Goal: Check status: Check status

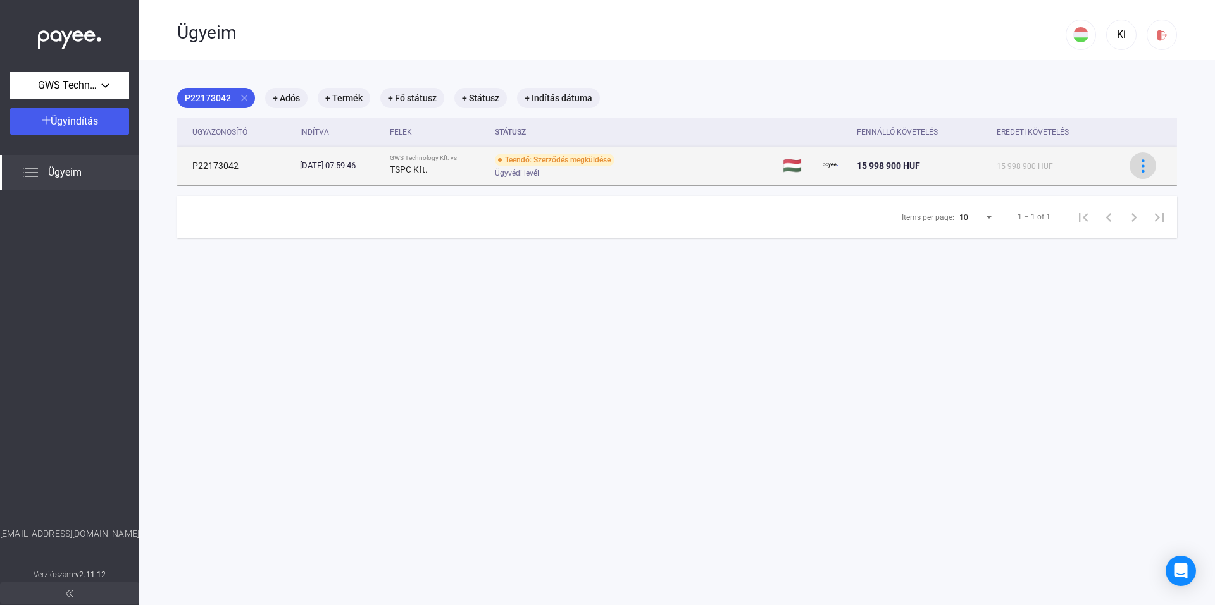
click at [1137, 162] on img at bounding box center [1142, 165] width 13 height 13
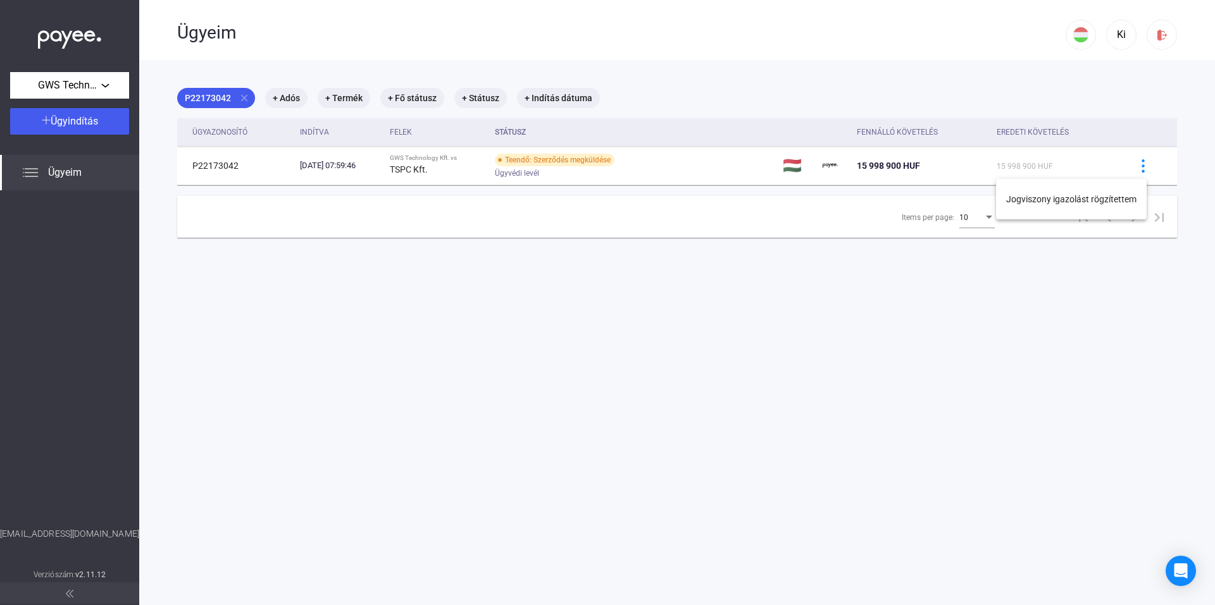
click at [542, 172] on div at bounding box center [607, 302] width 1215 height 605
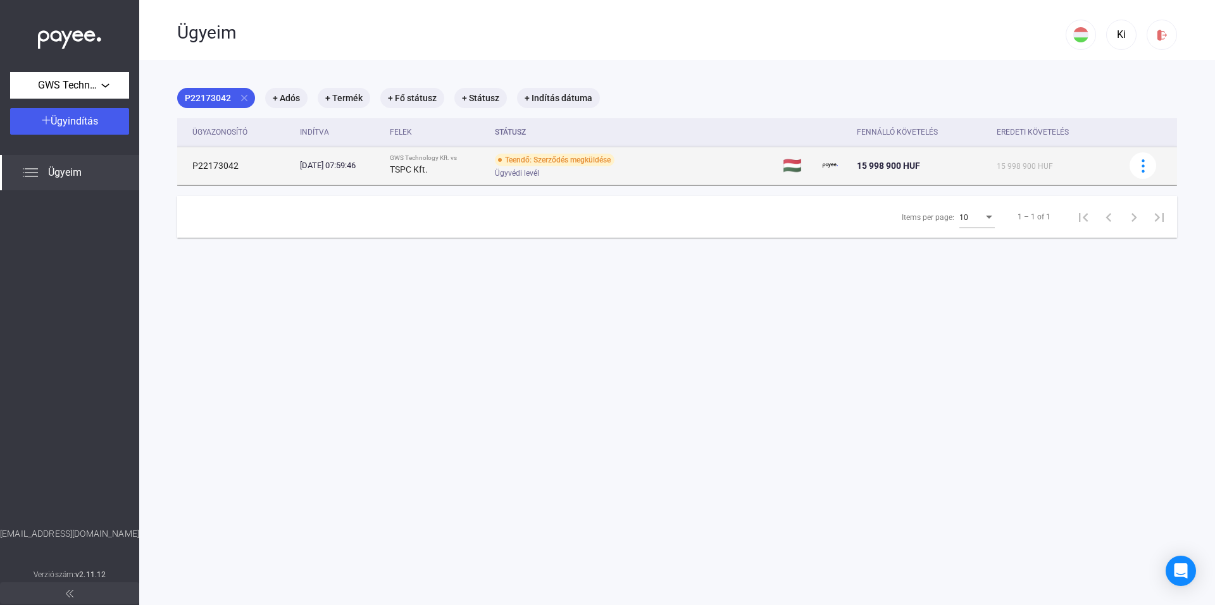
click at [539, 163] on div "Teendő: Szerződés megküldése" at bounding box center [555, 160] width 120 height 13
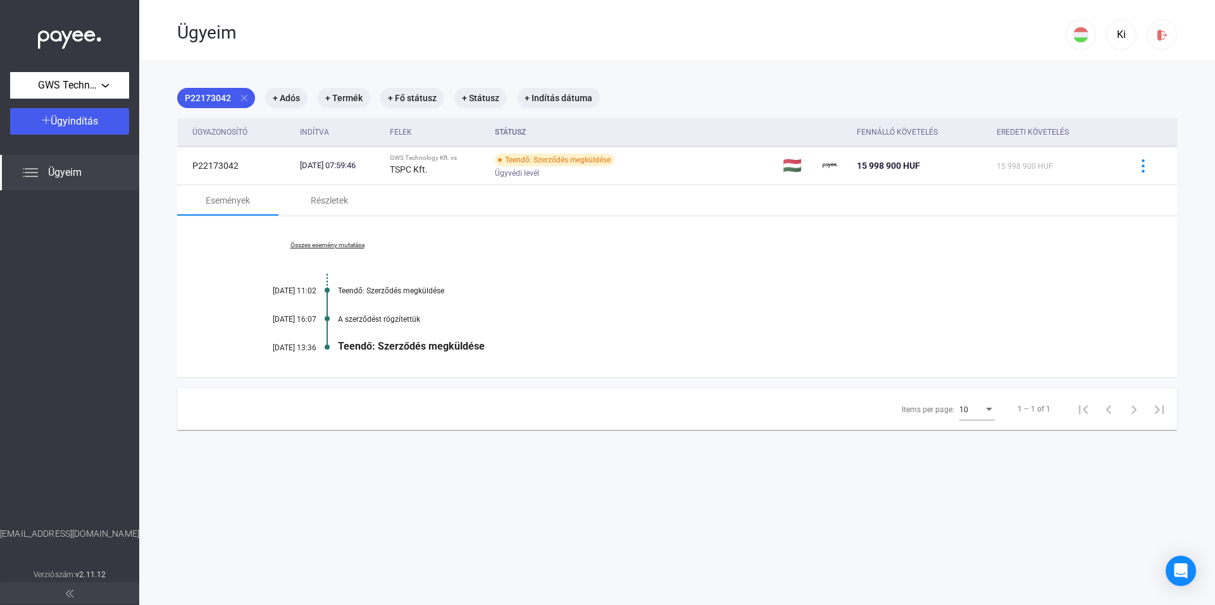
click at [351, 245] on link "Összes esemény mutatása" at bounding box center [326, 246] width 173 height 8
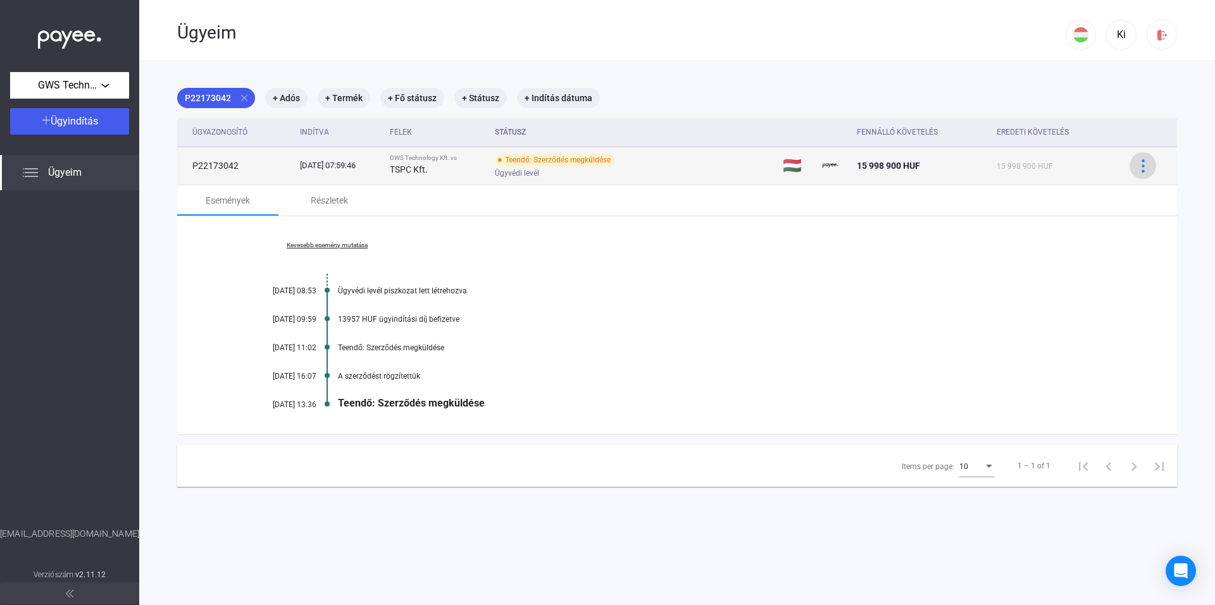
click at [1136, 164] on img at bounding box center [1142, 165] width 13 height 13
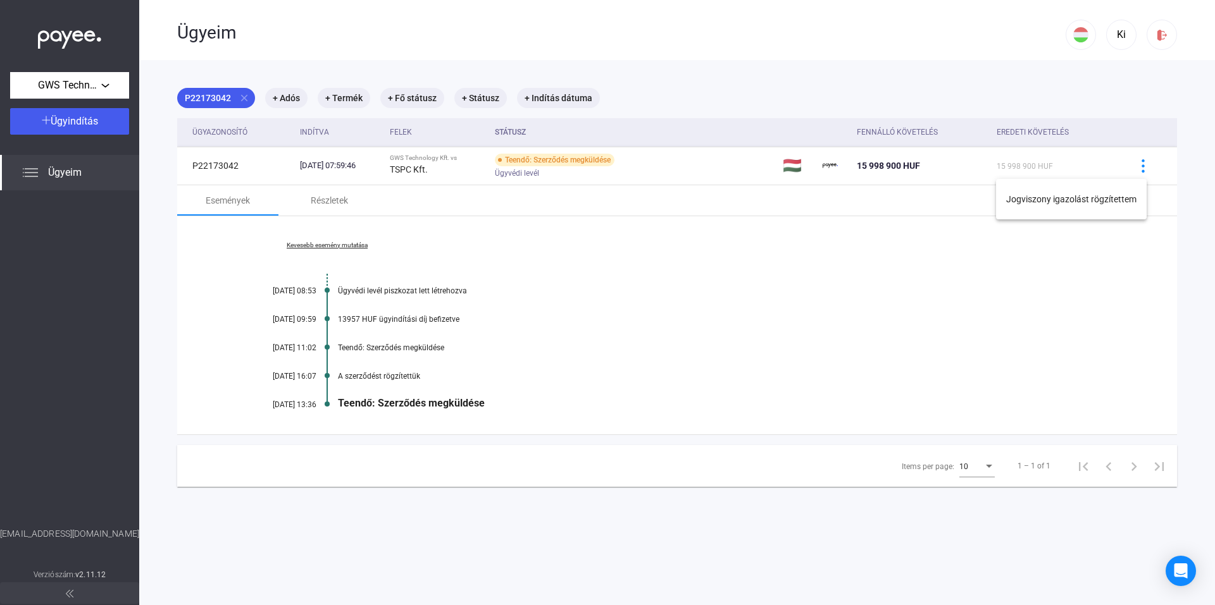
click at [852, 254] on div at bounding box center [607, 302] width 1215 height 605
click at [324, 200] on div "Részletek" at bounding box center [329, 200] width 37 height 15
